Goal: Obtain resource: Download file/media

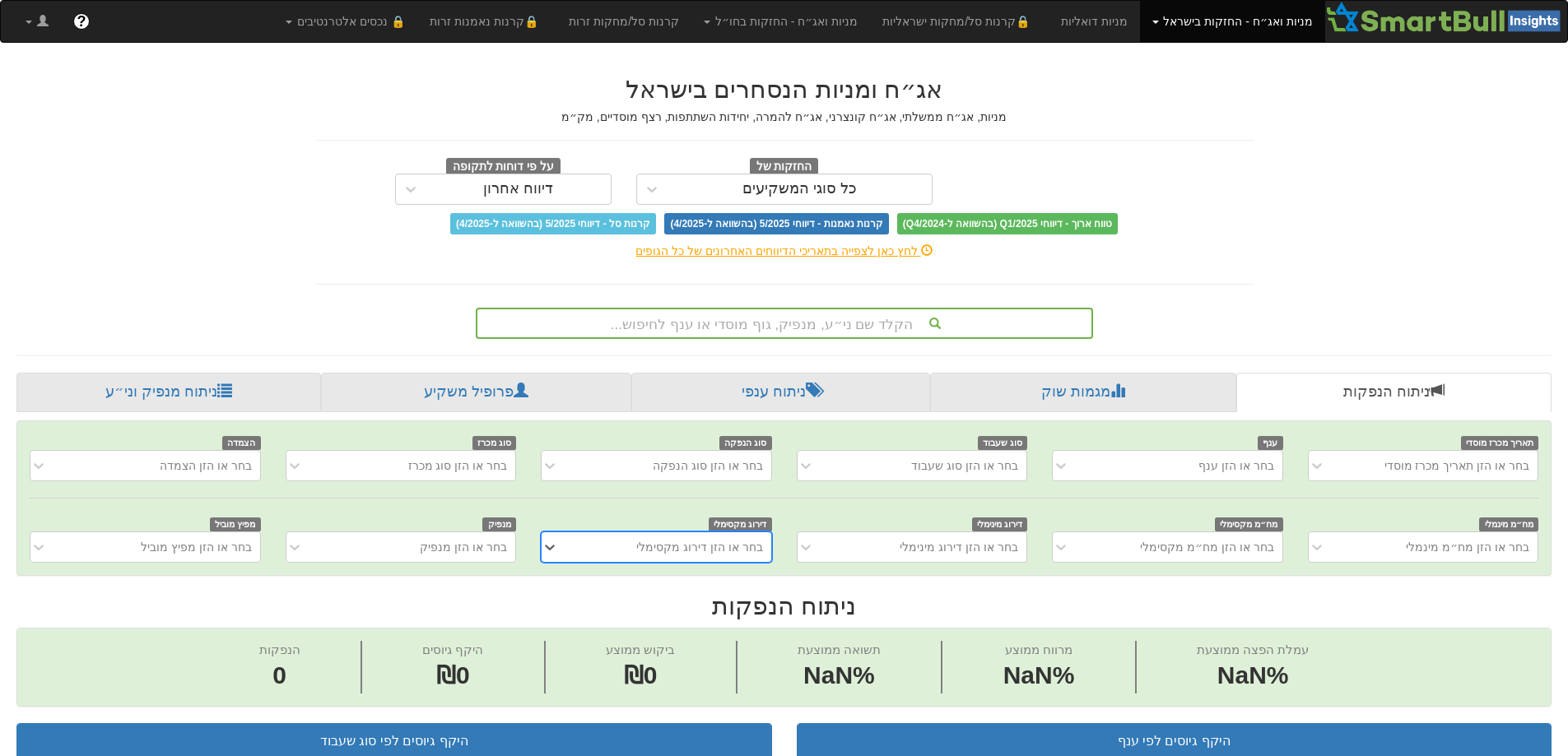
scroll to position [0, 12]
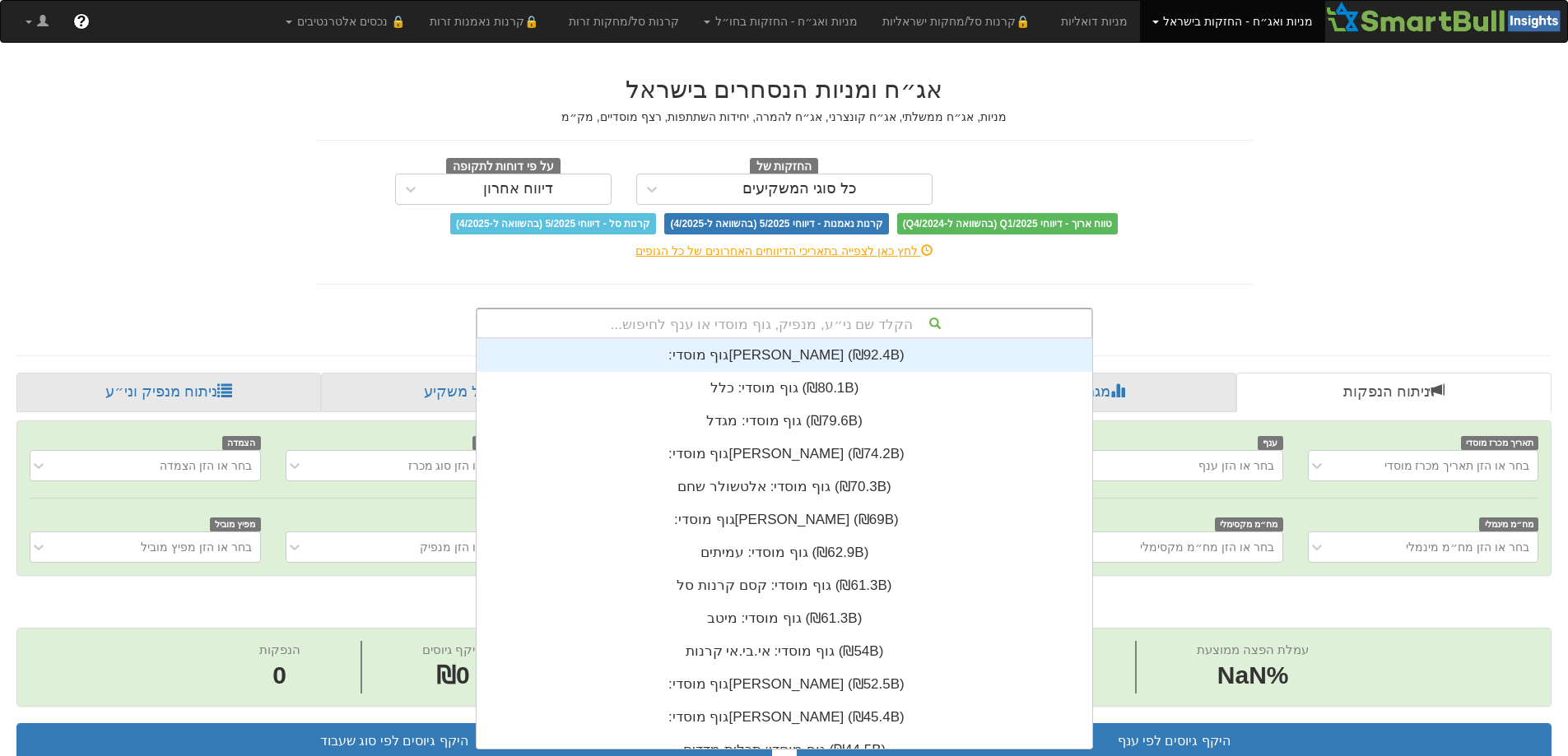
click at [825, 325] on div "הקלד שם ני״ע, מנפיק, גוף מוסדי או ענף לחיפוש..." at bounding box center [784, 323] width 614 height 28
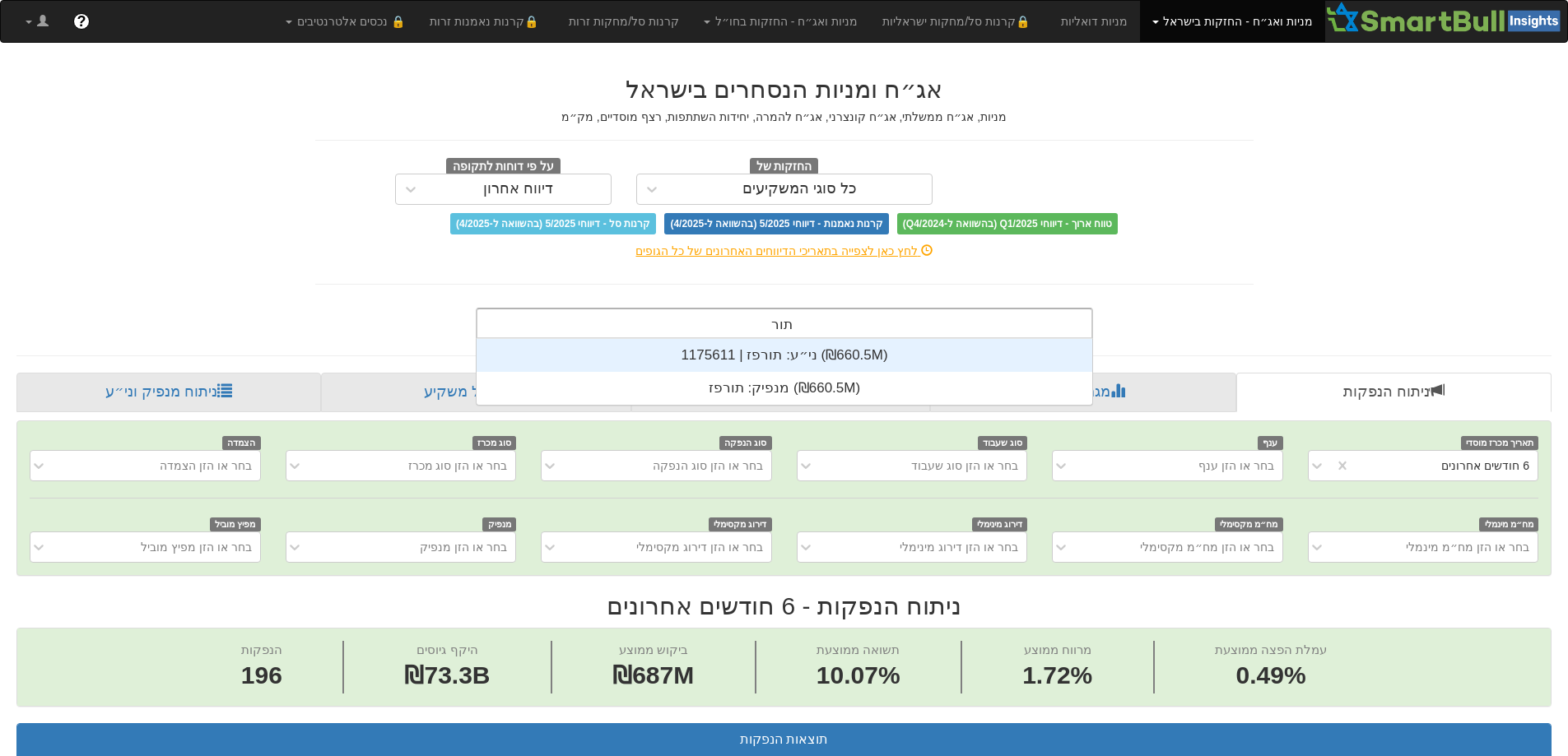
scroll to position [0, 3000]
type input "תורפז"
click at [775, 353] on div "ני״ע: ‏תורפז | 1175611 ‎(₪660.5M)‎" at bounding box center [784, 355] width 616 height 33
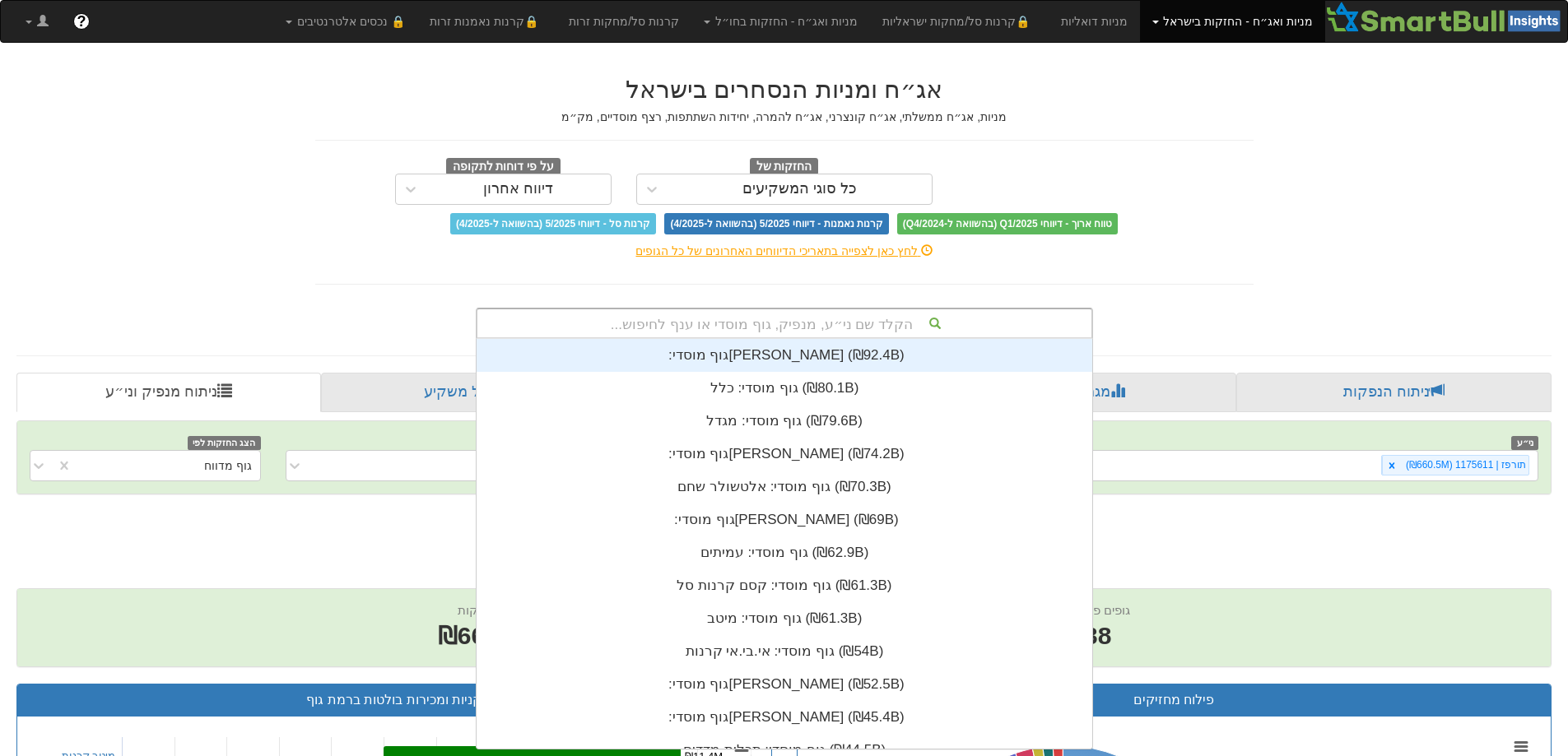
click at [755, 321] on div "הקלד שם ני״ע, מנפיק, גוף מוסדי או ענף לחיפוש..." at bounding box center [784, 323] width 614 height 28
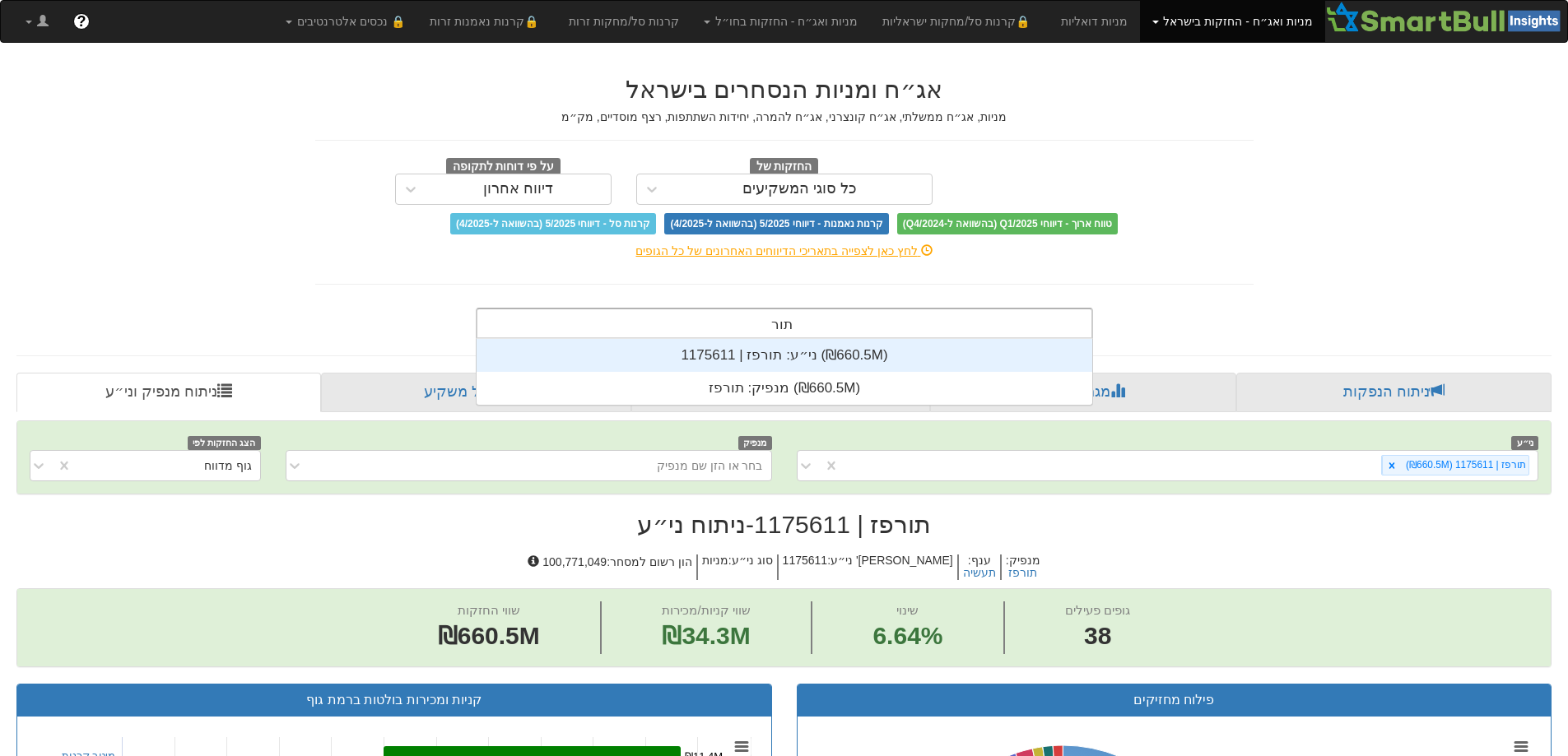
scroll to position [65, 0]
type input "[PERSON_NAME]"
click at [764, 349] on div "ני״ע: ‏תורפז | 1175611 ‎(₪660.5M)‎" at bounding box center [784, 355] width 616 height 33
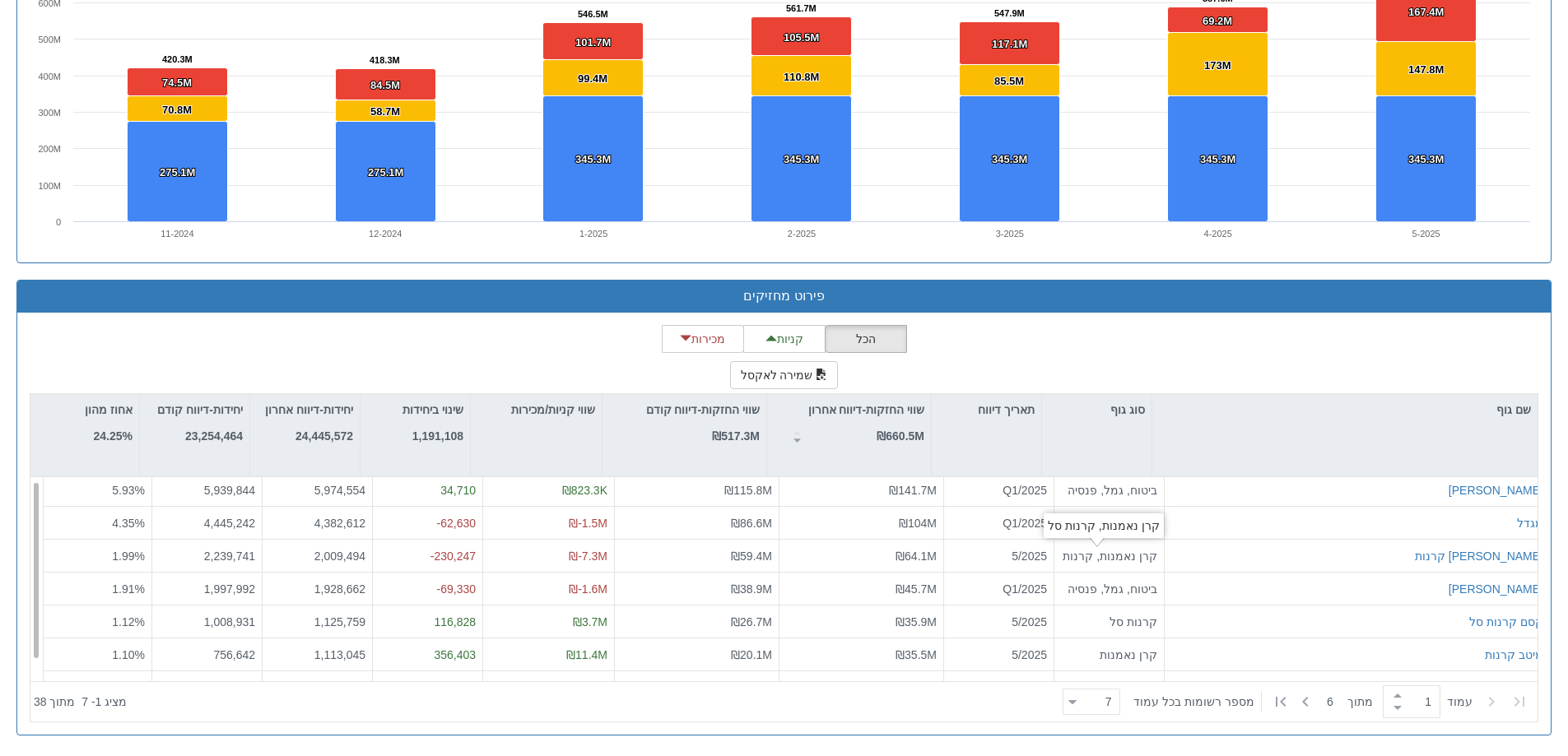
scroll to position [26, 0]
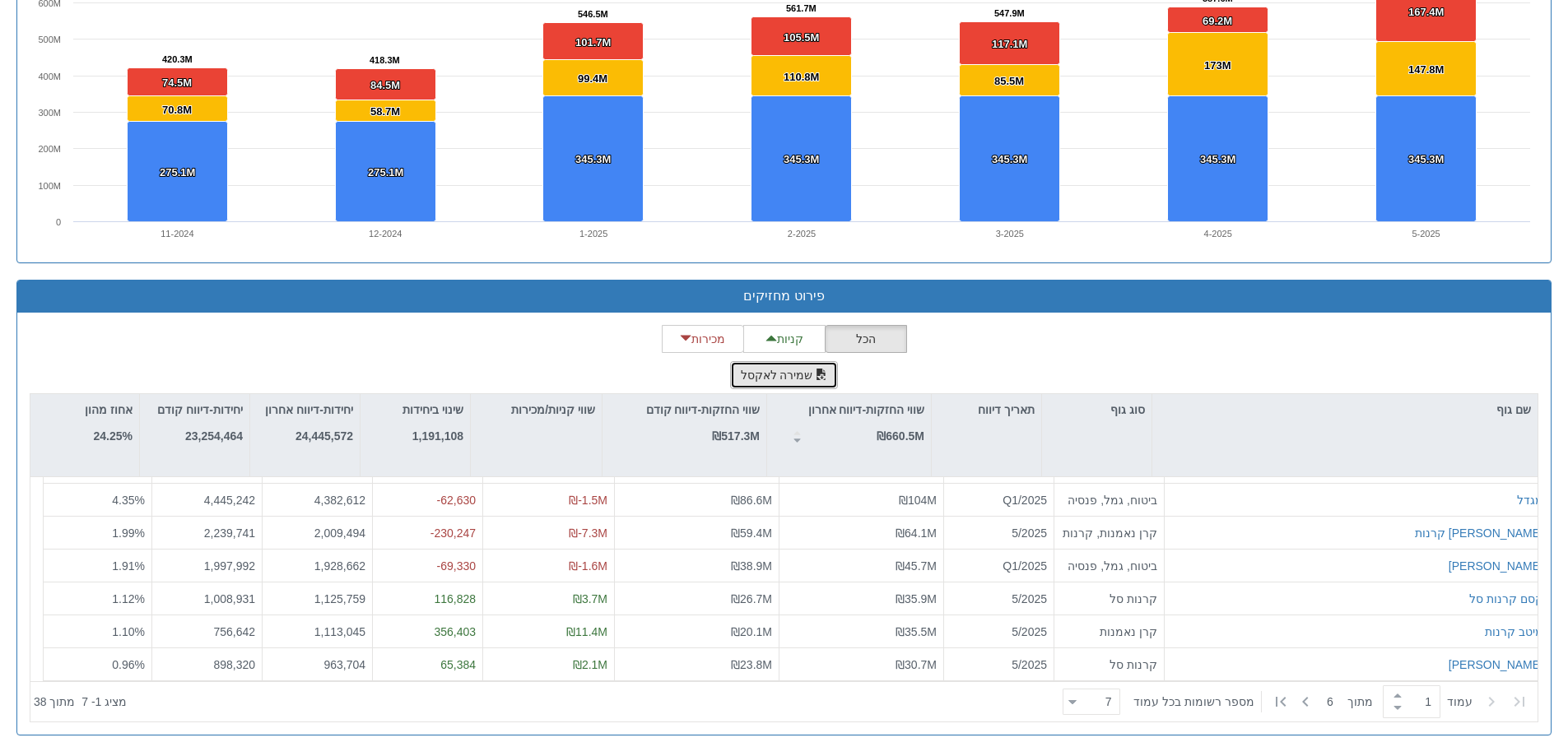
click at [798, 369] on button "שמירה לאקסל" at bounding box center [784, 376] width 108 height 28
